Goal: Navigation & Orientation: Understand site structure

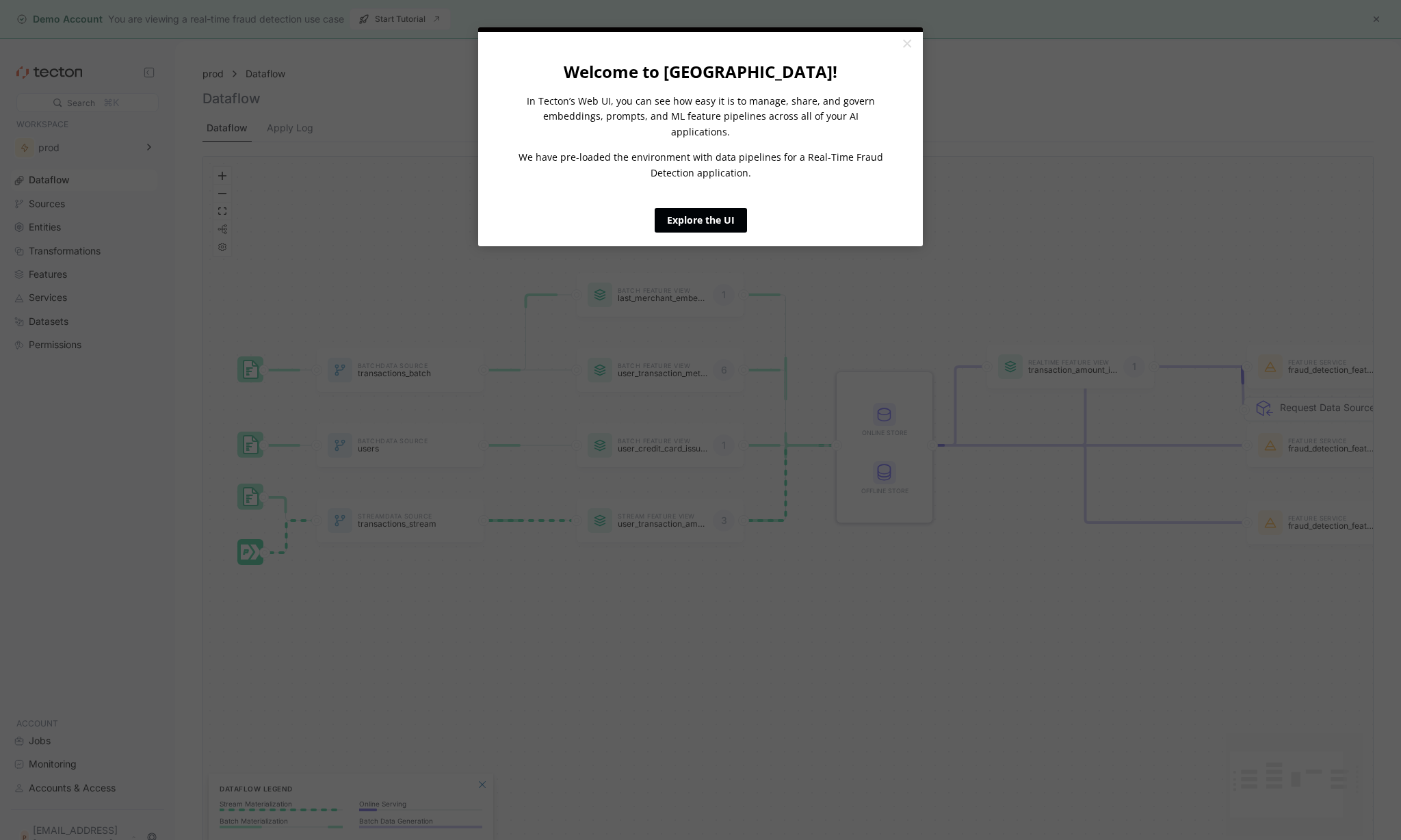
click at [699, 208] on link "Explore the UI" at bounding box center [700, 220] width 93 height 24
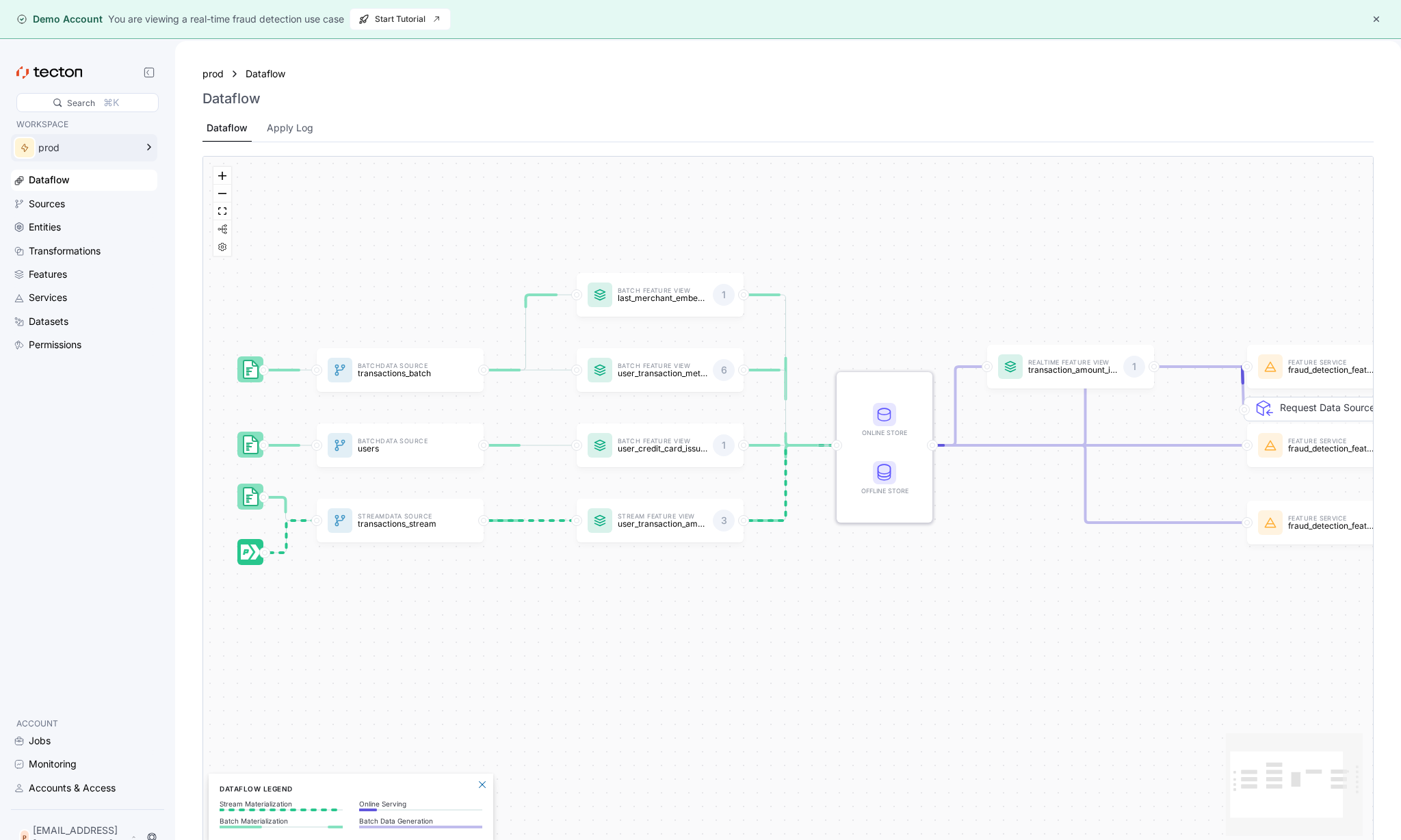
click at [89, 148] on div "prod" at bounding box center [87, 148] width 97 height 10
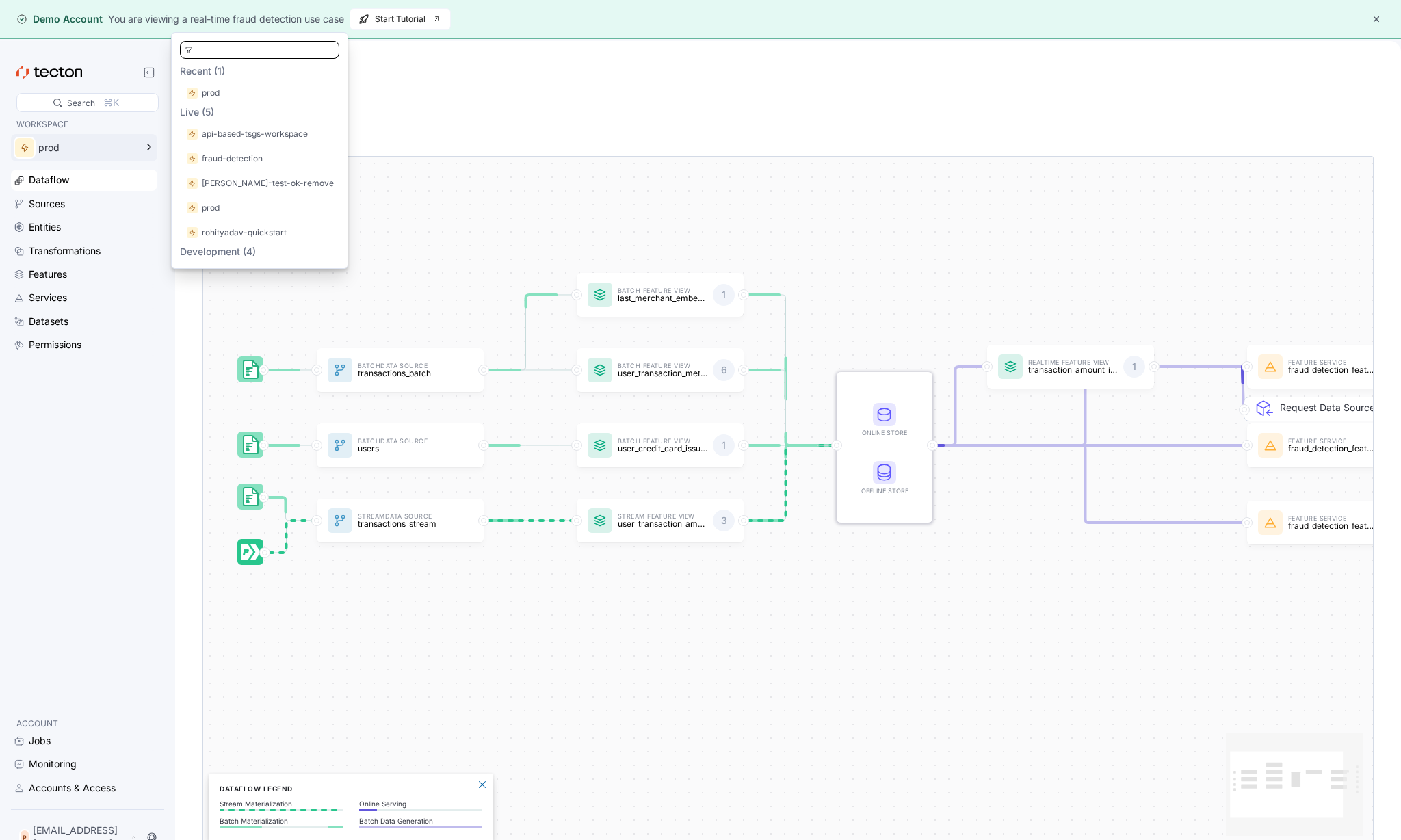
click at [105, 148] on div "prod" at bounding box center [87, 148] width 97 height 10
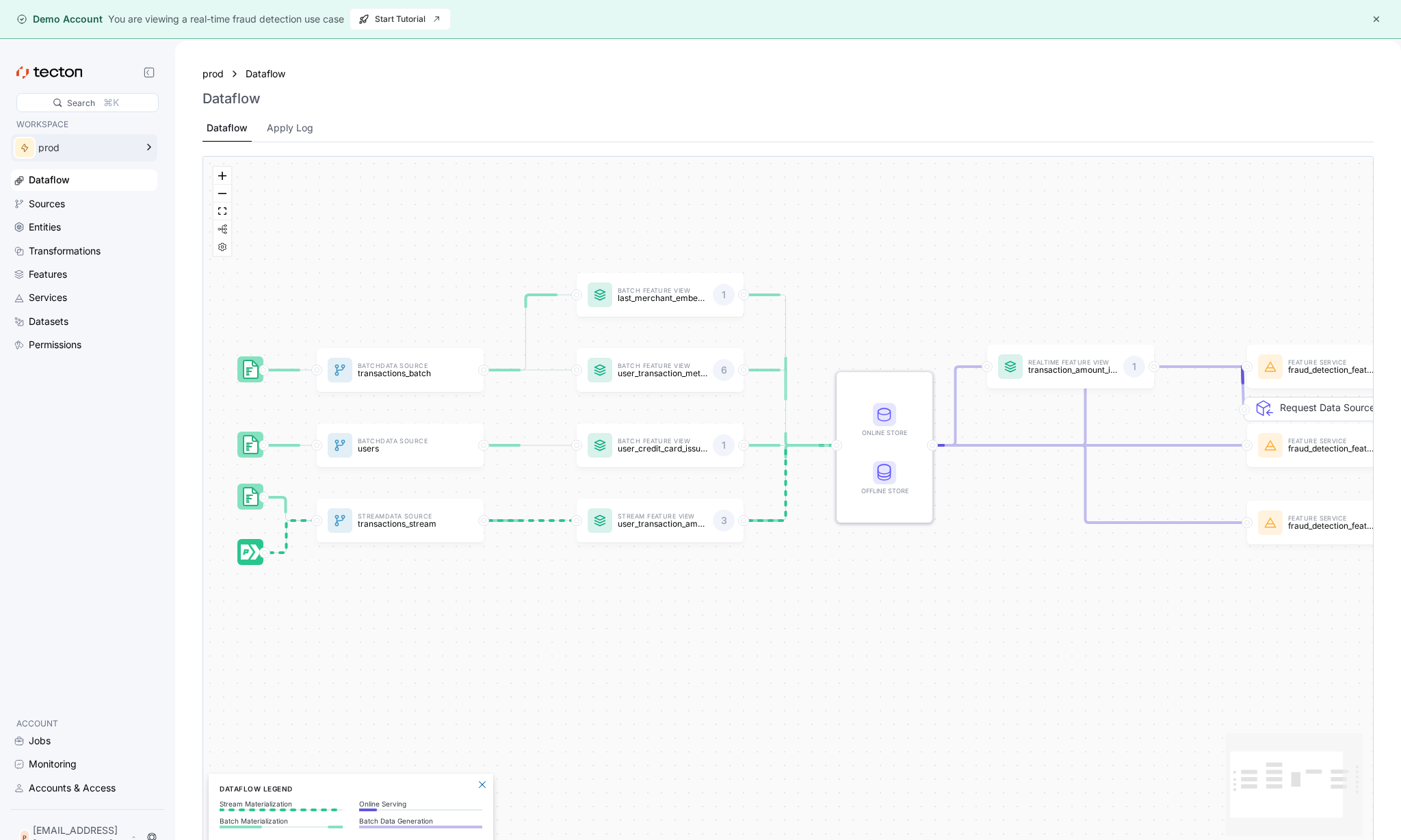
click at [65, 145] on div "prod" at bounding box center [87, 148] width 97 height 10
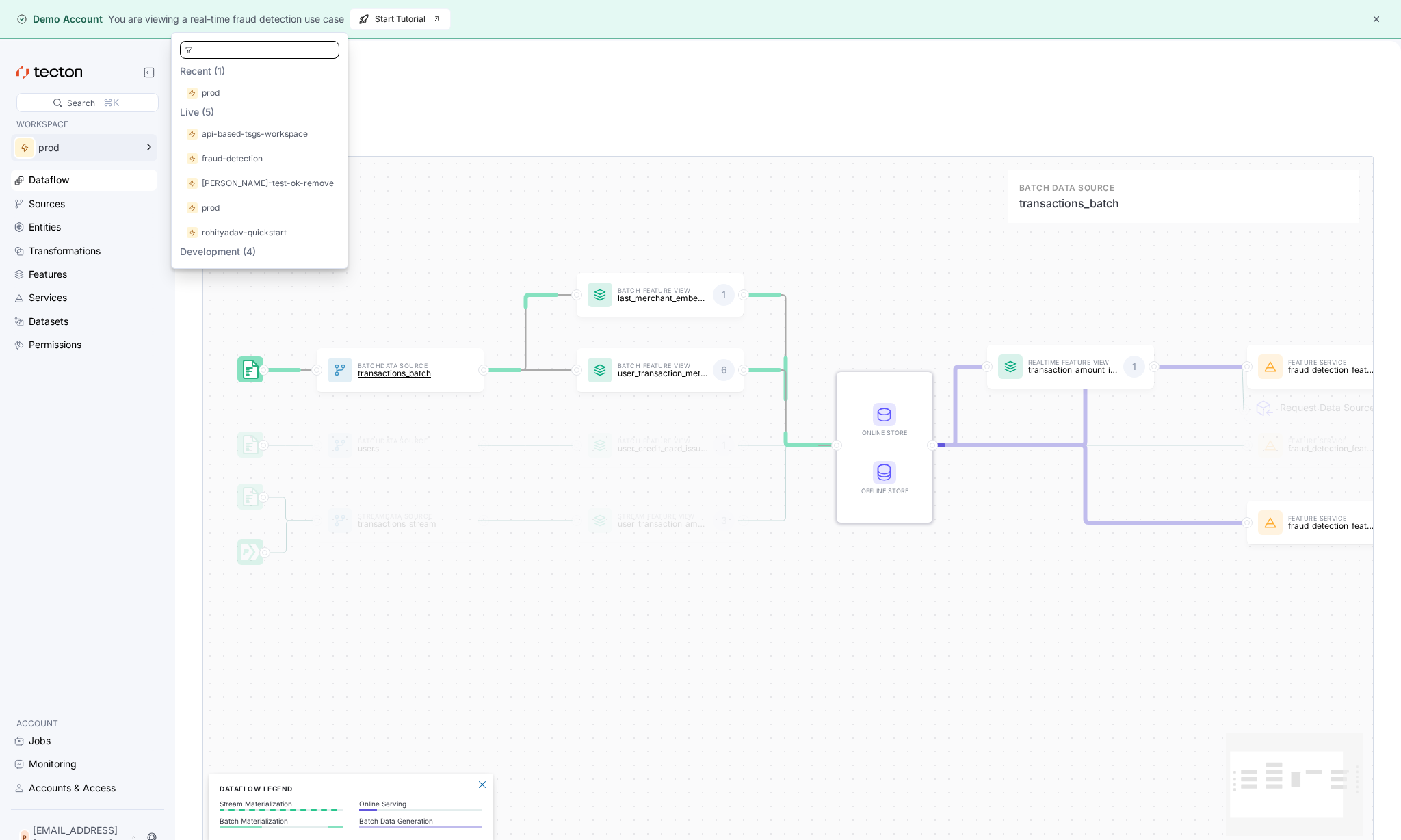
click at [372, 382] on div "Batch Data Source transactions_batch" at bounding box center [403, 370] width 101 height 28
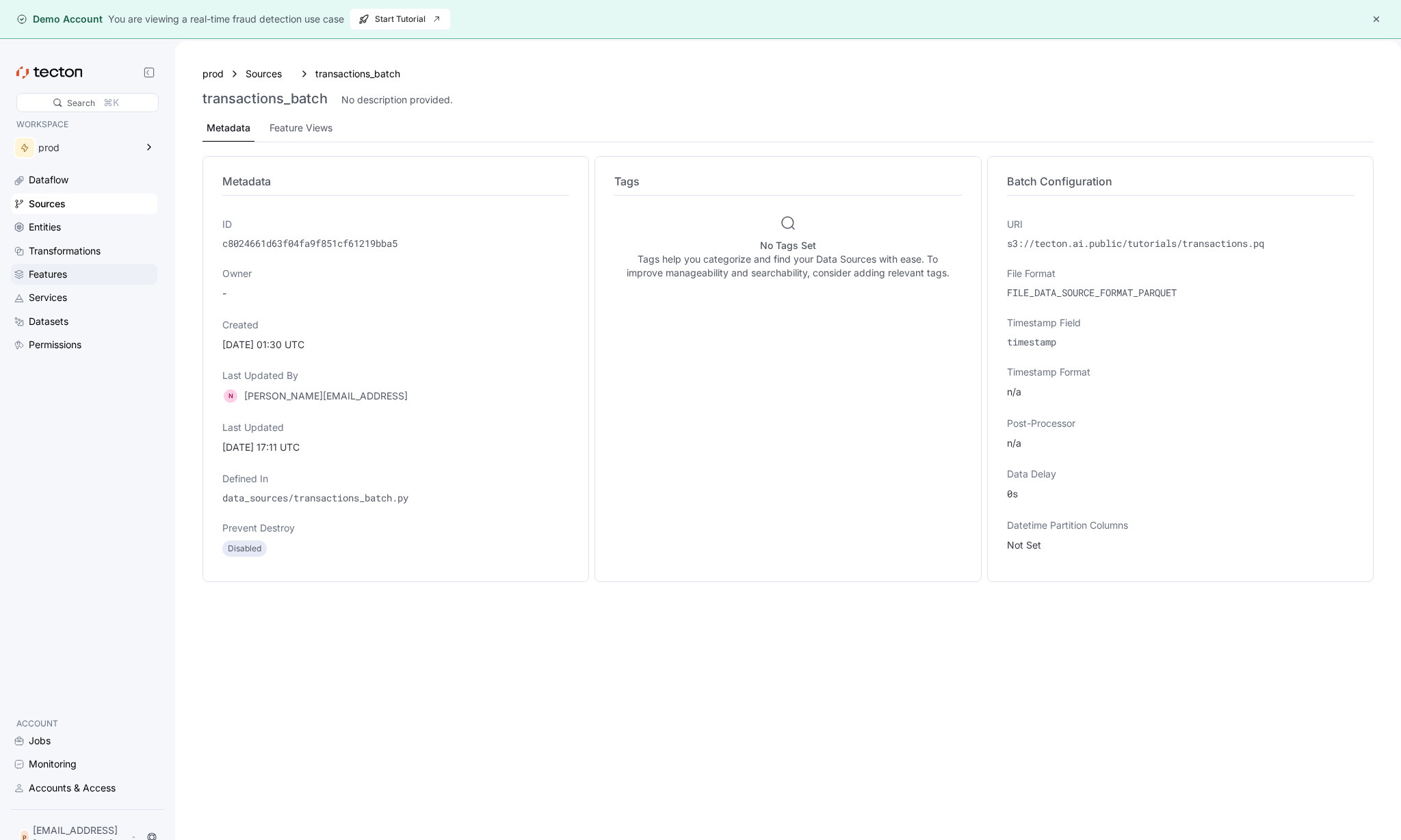
click at [54, 269] on div "Features" at bounding box center [47, 274] width 38 height 15
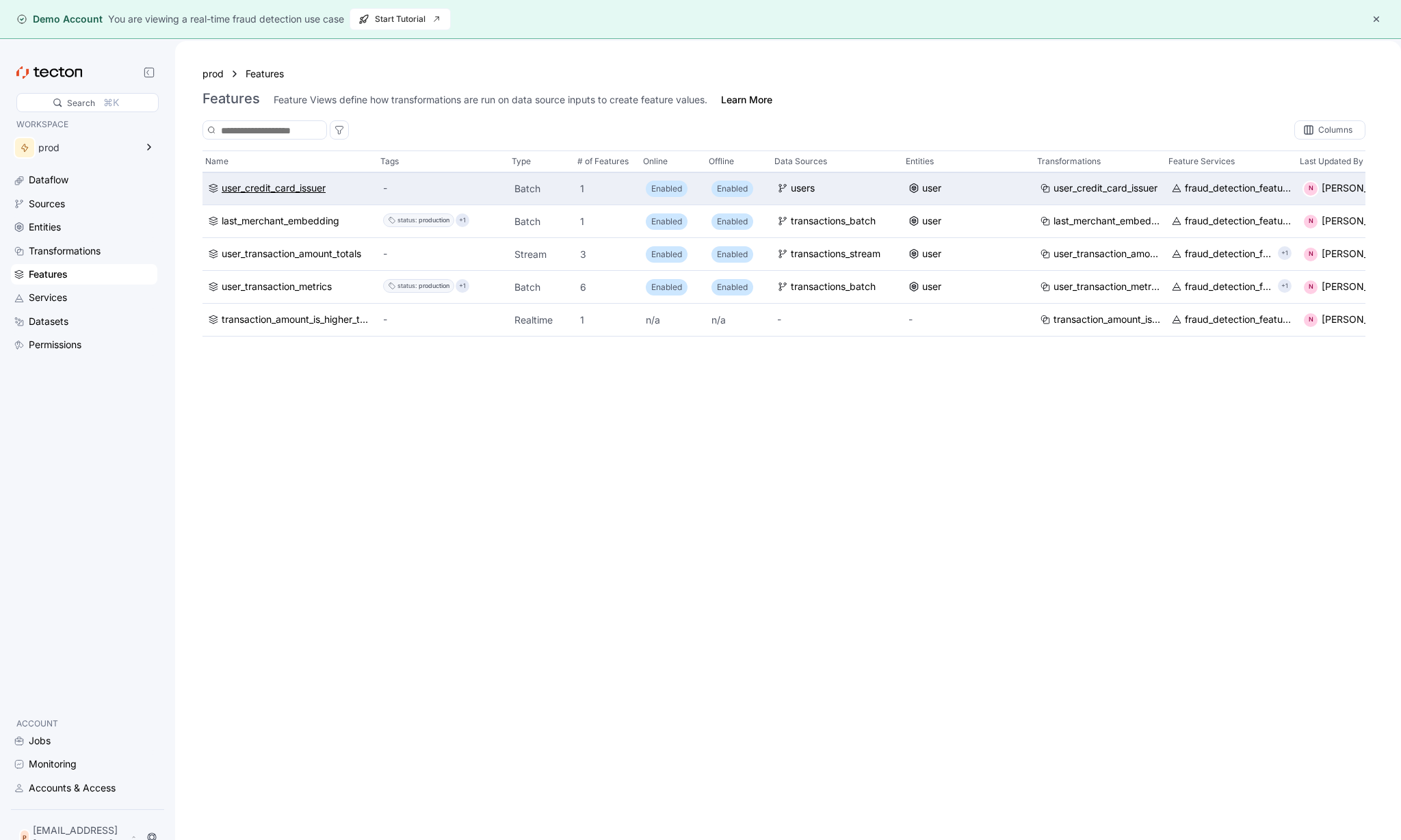
click at [304, 192] on div "user_credit_card_issuer" at bounding box center [274, 188] width 104 height 15
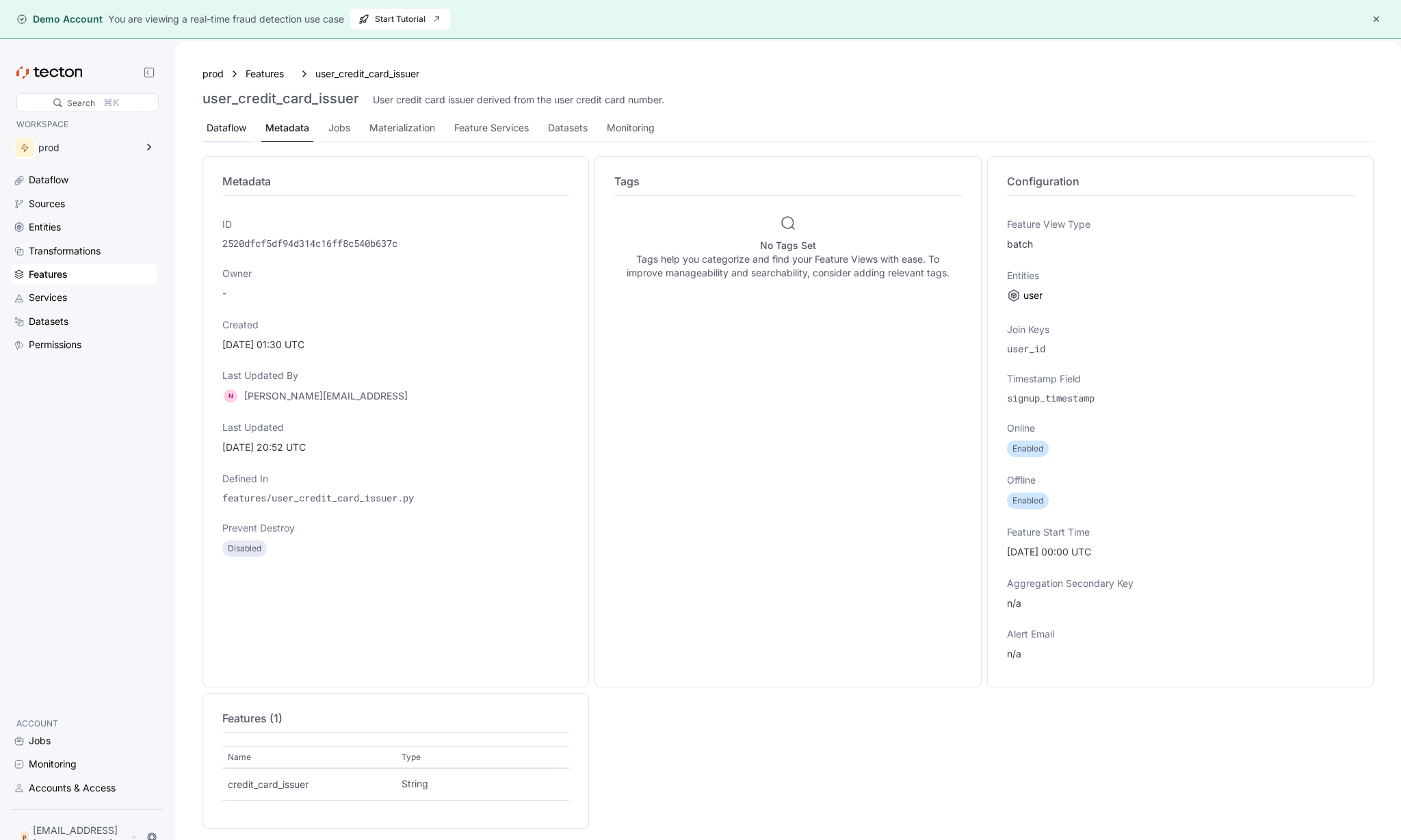
click at [246, 119] on div "Dataflow" at bounding box center [226, 128] width 48 height 27
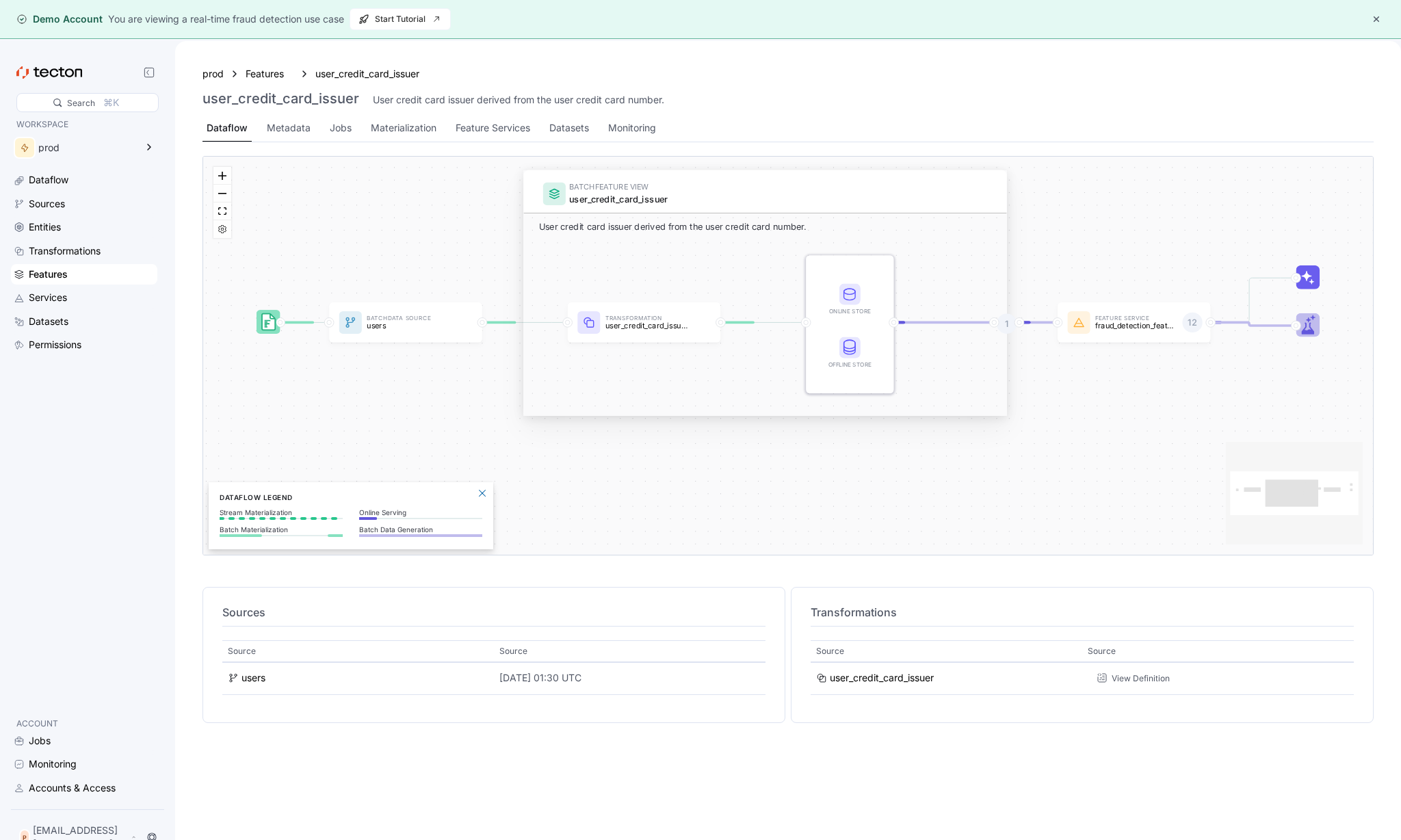
click at [183, 392] on div "prod Features user_credit_card_issuer user_credit_card_issuer User credit card …" at bounding box center [788, 461] width 1226 height 840
click at [63, 147] on div "prod" at bounding box center [87, 148] width 97 height 10
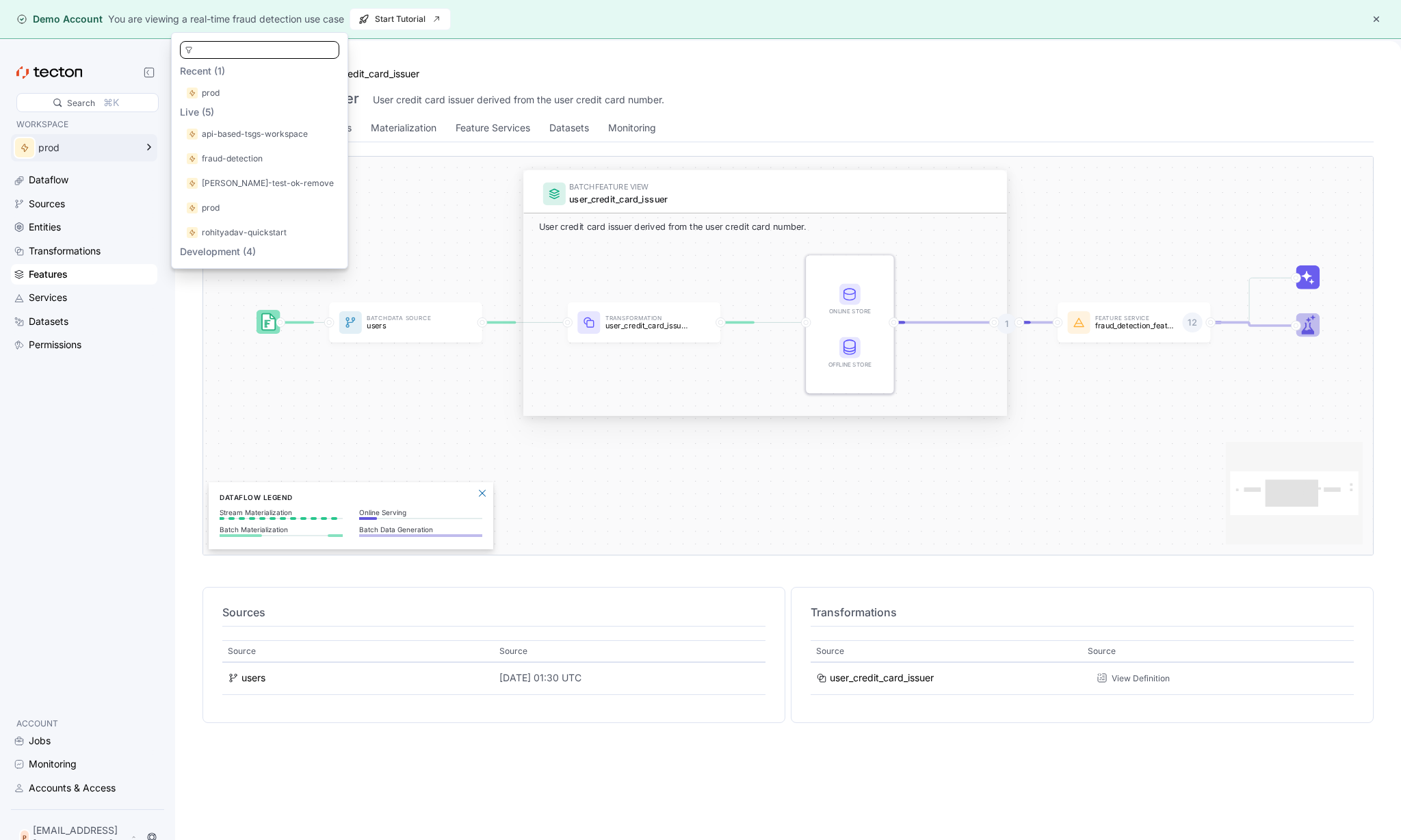
click at [110, 385] on div "WORKSPACE prod Dataflow Sources Entities Transformations Features Services Data…" at bounding box center [84, 411] width 146 height 588
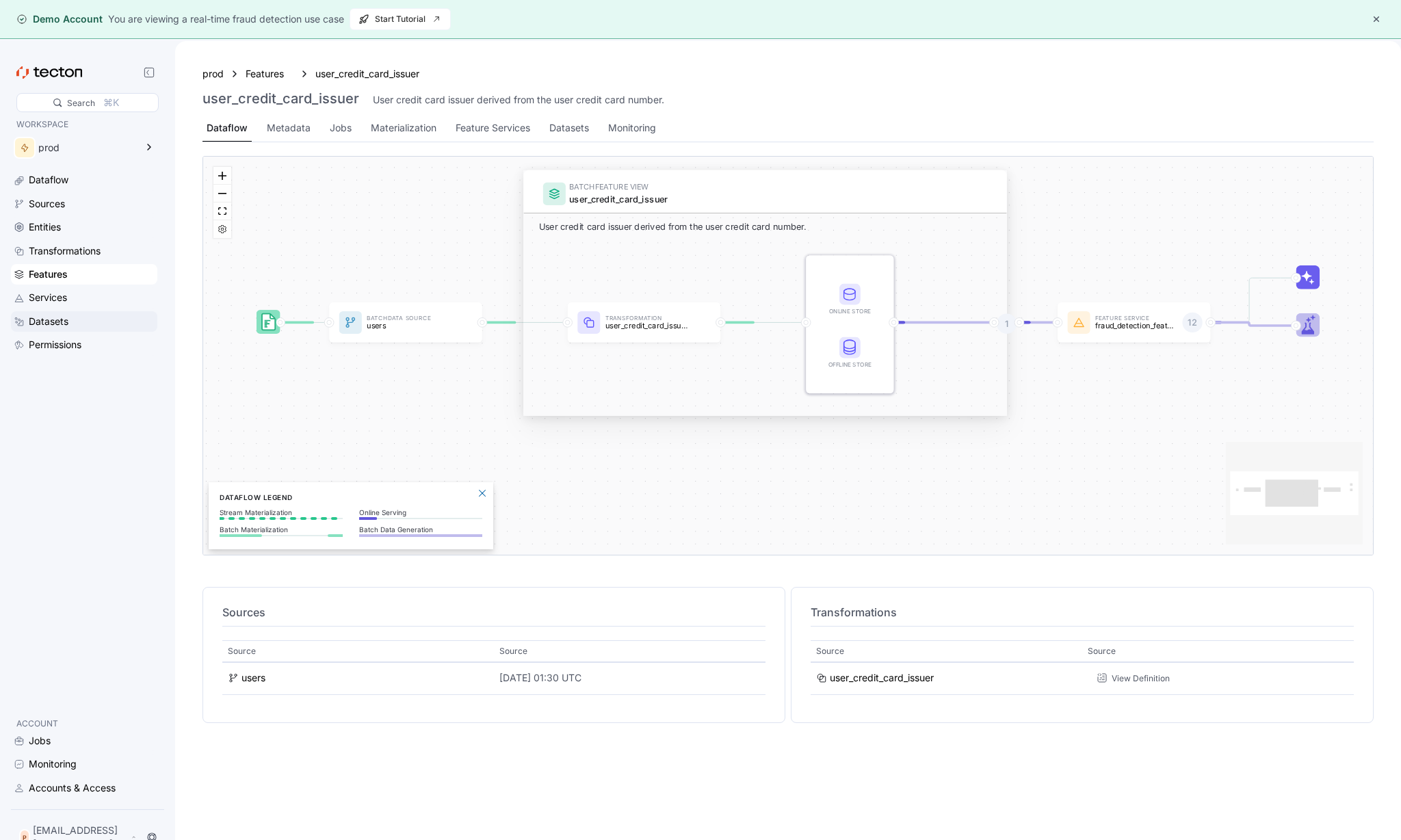
click at [51, 320] on div "Datasets" at bounding box center [48, 321] width 40 height 15
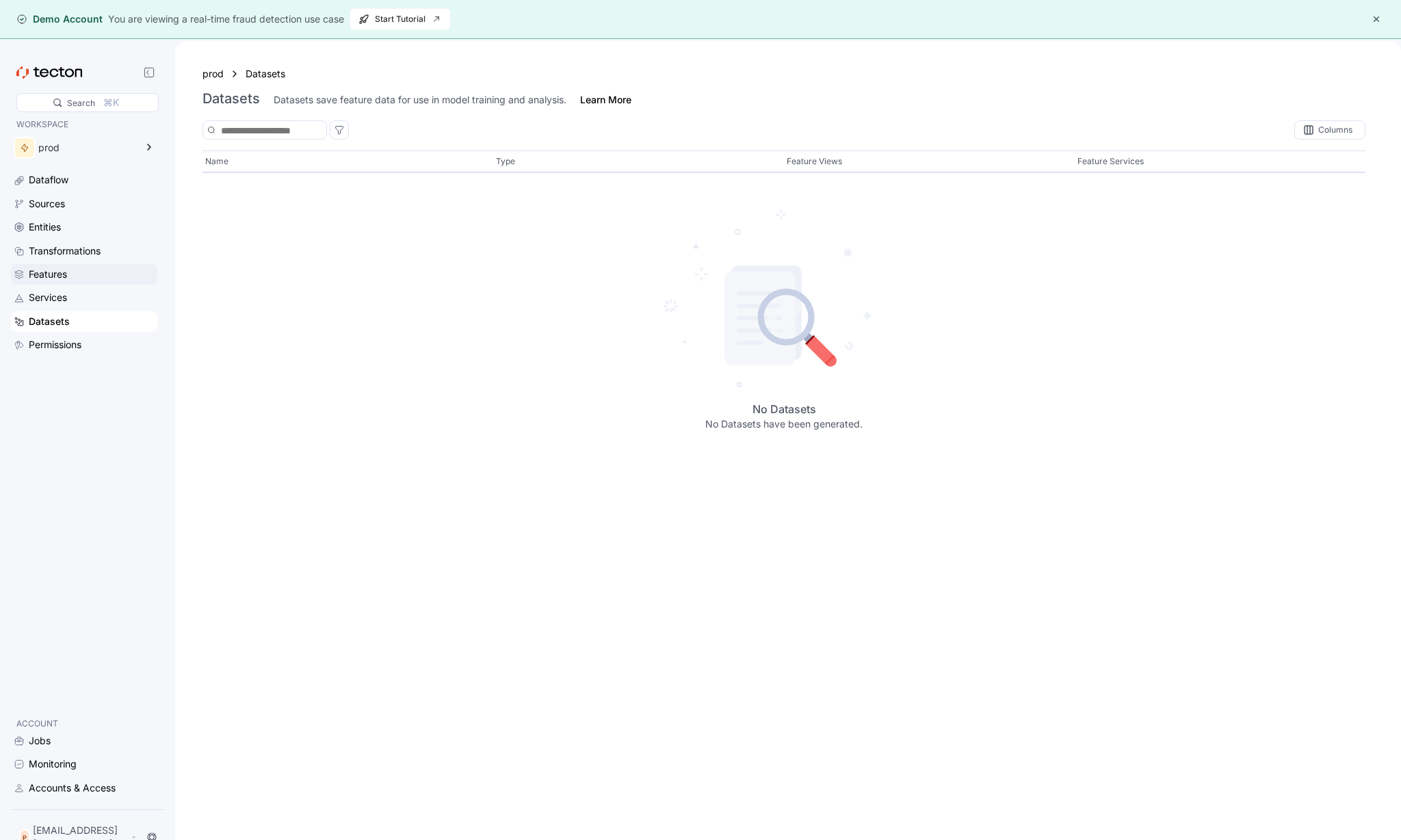
click at [68, 278] on div "Features" at bounding box center [91, 274] width 126 height 15
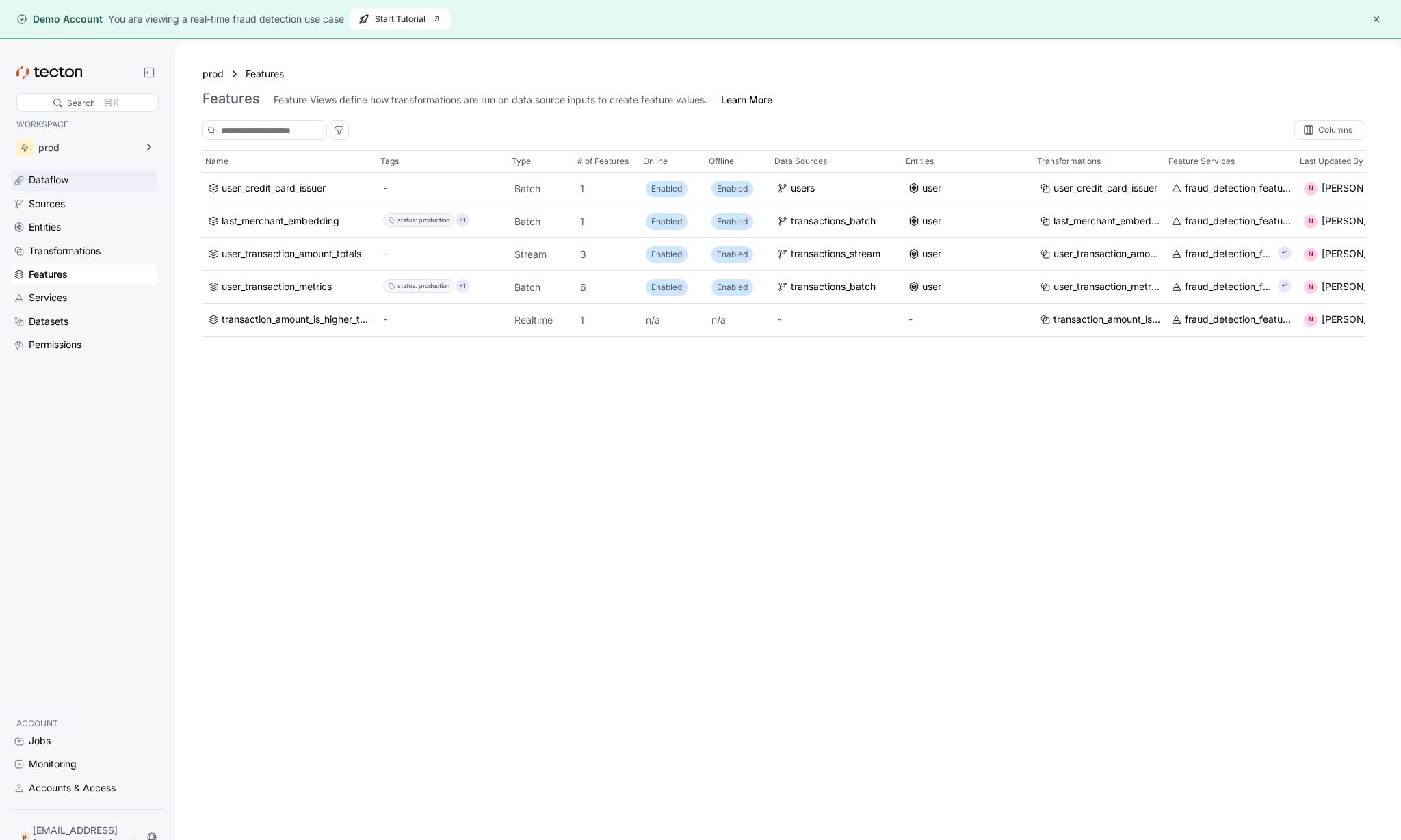
click at [76, 173] on div "Dataflow" at bounding box center [91, 179] width 126 height 15
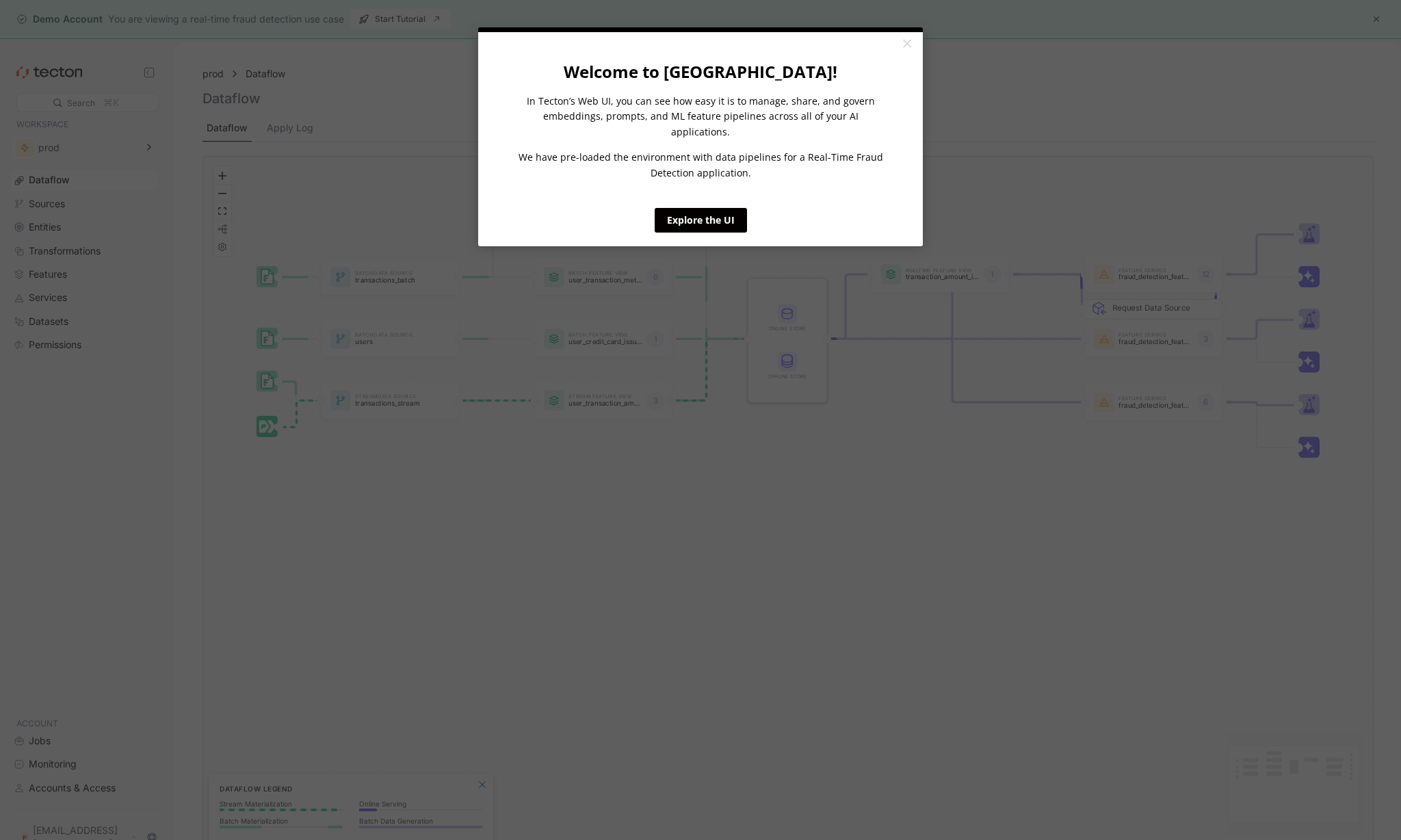
click at [50, 200] on appcues "× Welcome to [GEOGRAPHIC_DATA]! In Tecton’s Web UI, you can see how easy it is …" at bounding box center [700, 420] width 1401 height 840
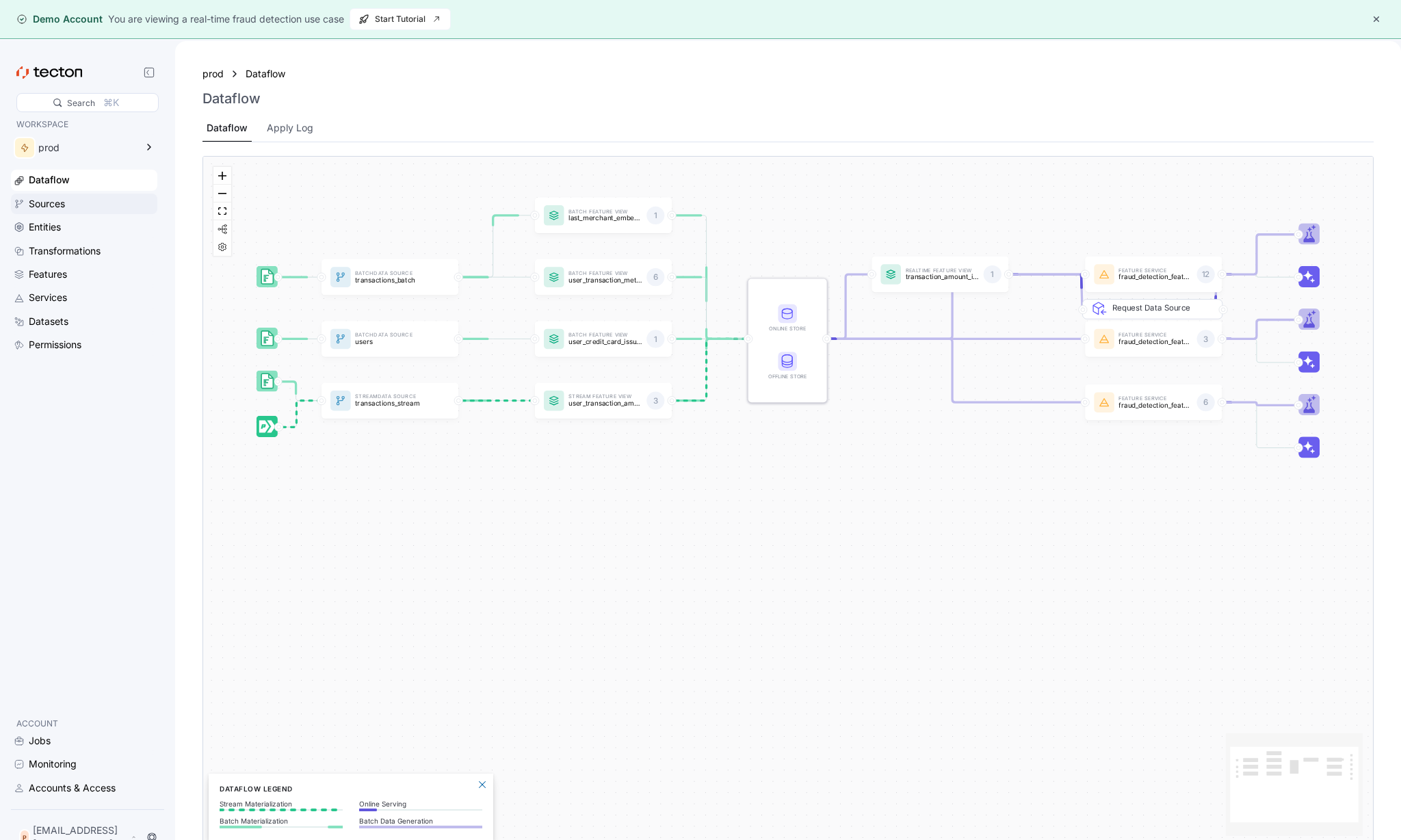
click at [63, 210] on div "Sources" at bounding box center [46, 204] width 37 height 15
